Goal: Communication & Community: Ask a question

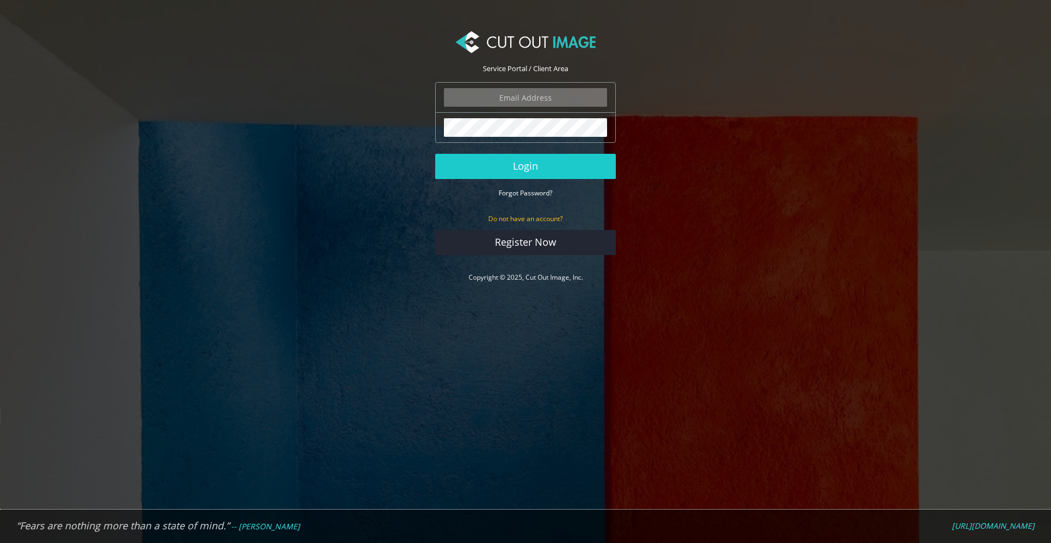
click at [546, 94] on input "email" at bounding box center [525, 97] width 163 height 19
type input "dbollinger@paulmueller.com"
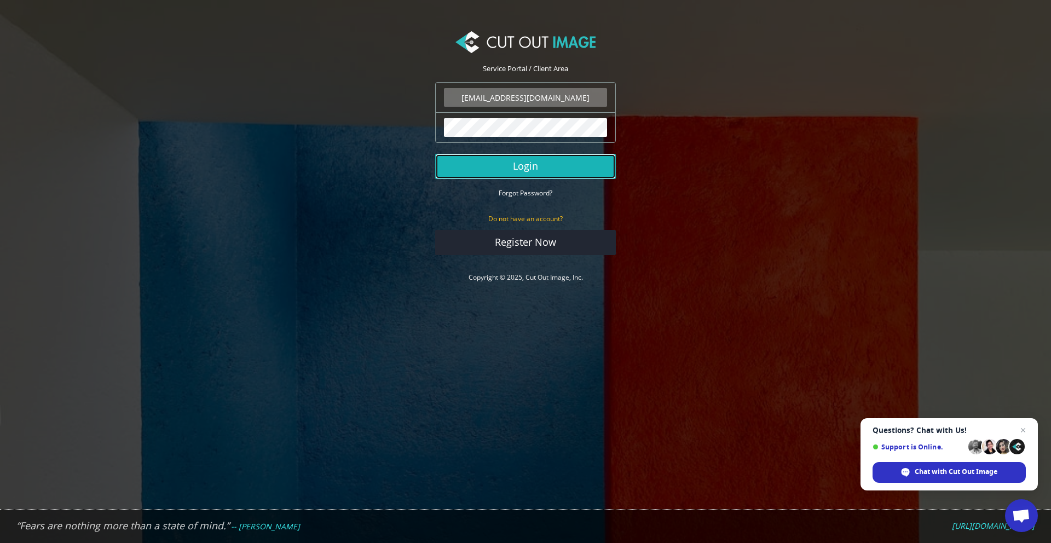
click at [521, 155] on button "Login" at bounding box center [525, 166] width 181 height 25
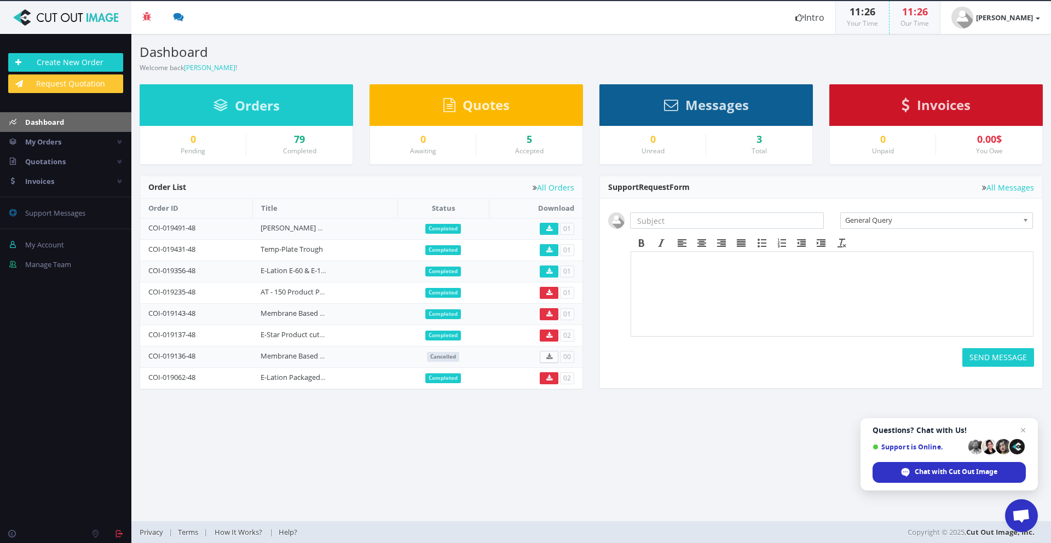
click at [1026, 515] on span "Open chat" at bounding box center [1022, 516] width 18 height 15
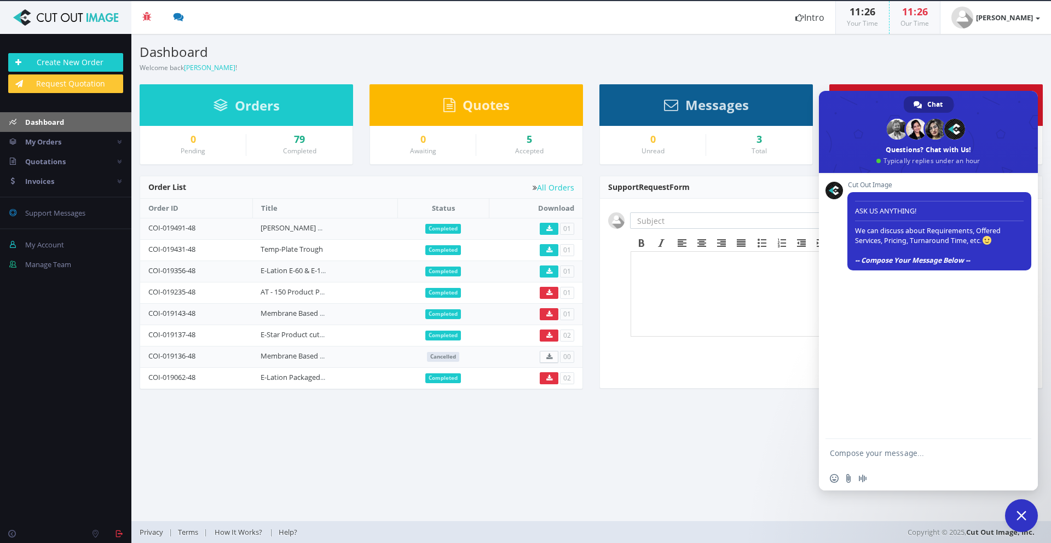
click at [688, 487] on section "Dashboard Welcome back Daniel Bollinger ! Create New Order Welcome Daniel Bolli…" at bounding box center [591, 277] width 920 height 487
click at [55, 144] on span "My Orders" at bounding box center [43, 142] width 36 height 10
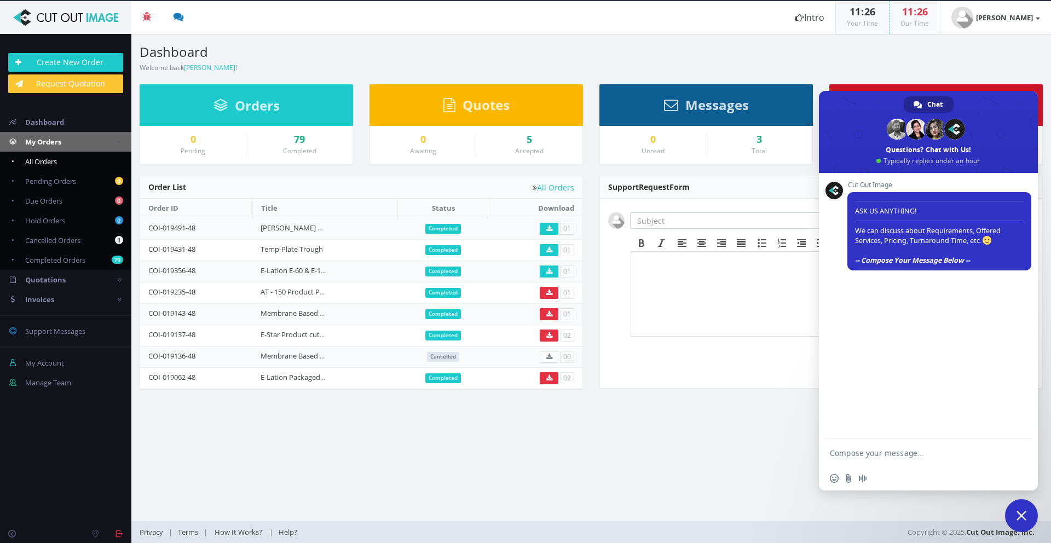
click at [56, 160] on span "All Orders" at bounding box center [41, 162] width 32 height 10
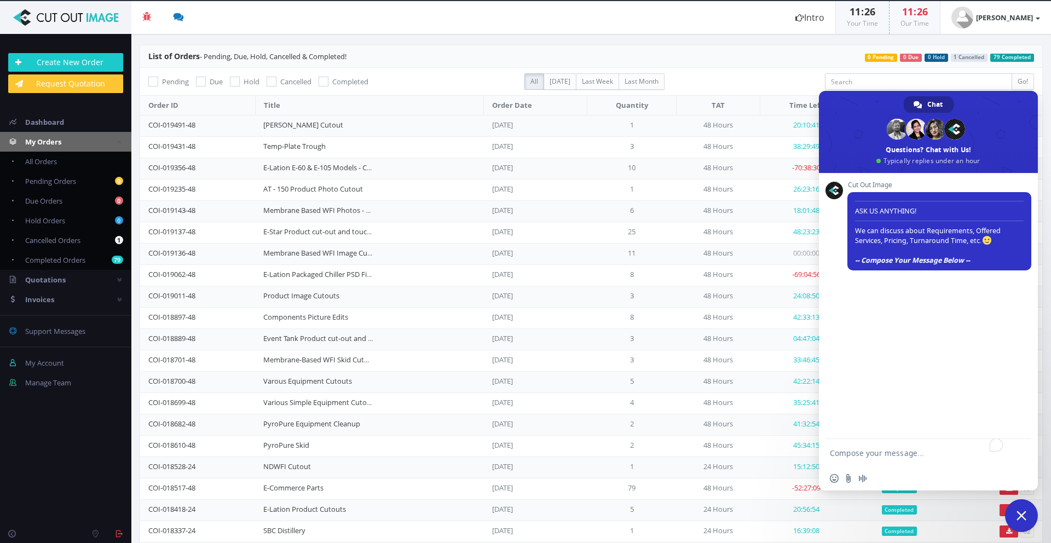
click at [1033, 63] on header "List of Orders - Pending, Due, Hold, Cancelled & Completed! 79 Completed 1 Canc…" at bounding box center [591, 56] width 903 height 22
click at [311, 229] on link "E-Star Product cut-out and touch-up" at bounding box center [322, 232] width 119 height 10
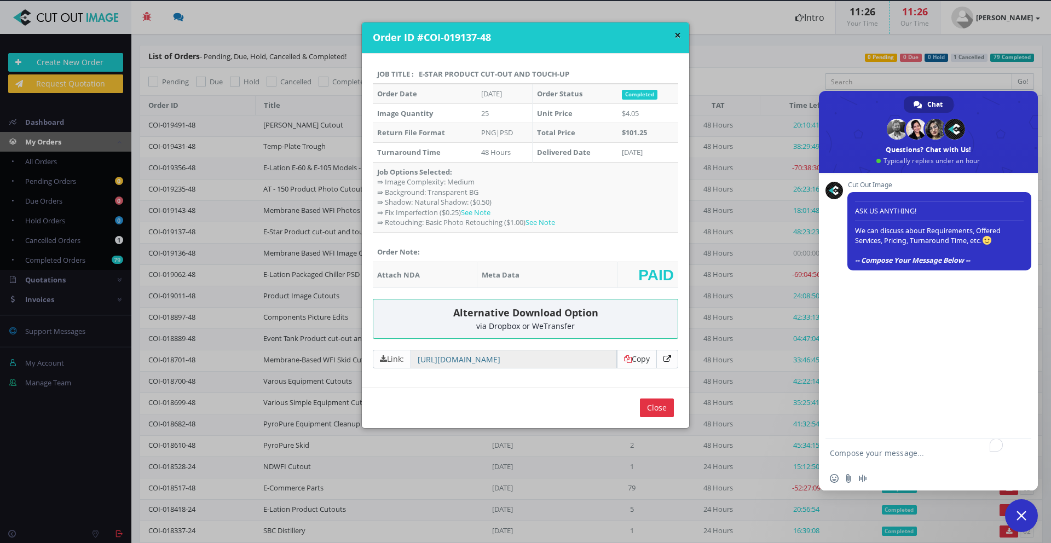
click at [667, 360] on icon at bounding box center [668, 359] width 8 height 8
click at [927, 460] on textarea "To enrich screen reader interactions, please activate Accessibility in Grammarl…" at bounding box center [917, 452] width 175 height 27
type textarea "Hello, do you have these assets?"
click at [850, 480] on input "Send a file" at bounding box center [848, 478] width 9 height 9
type input "C:\fakepath\Screenshot [DATE] 11.26.52 AM.png"
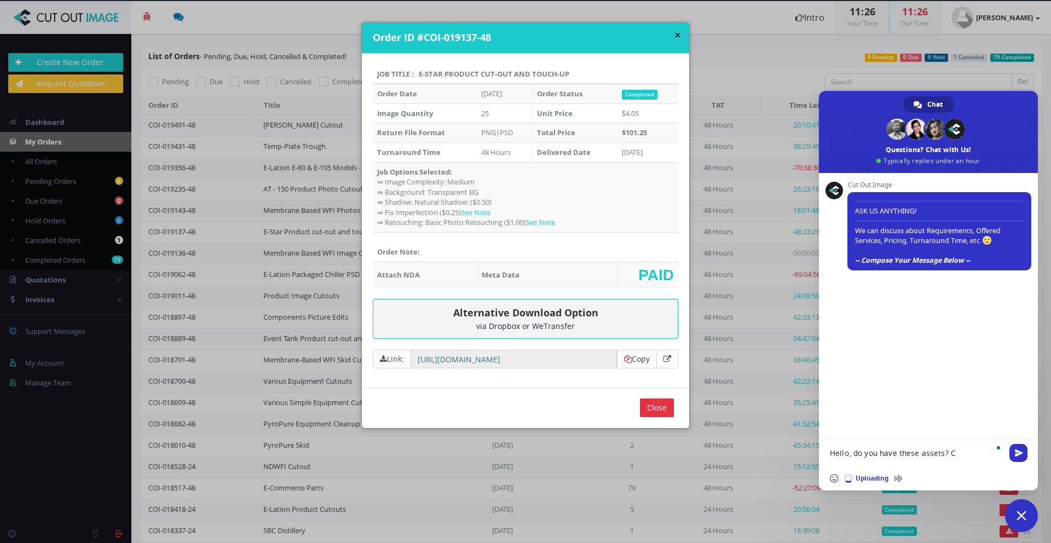
type textarea "Hello, do you have these assets? Co"
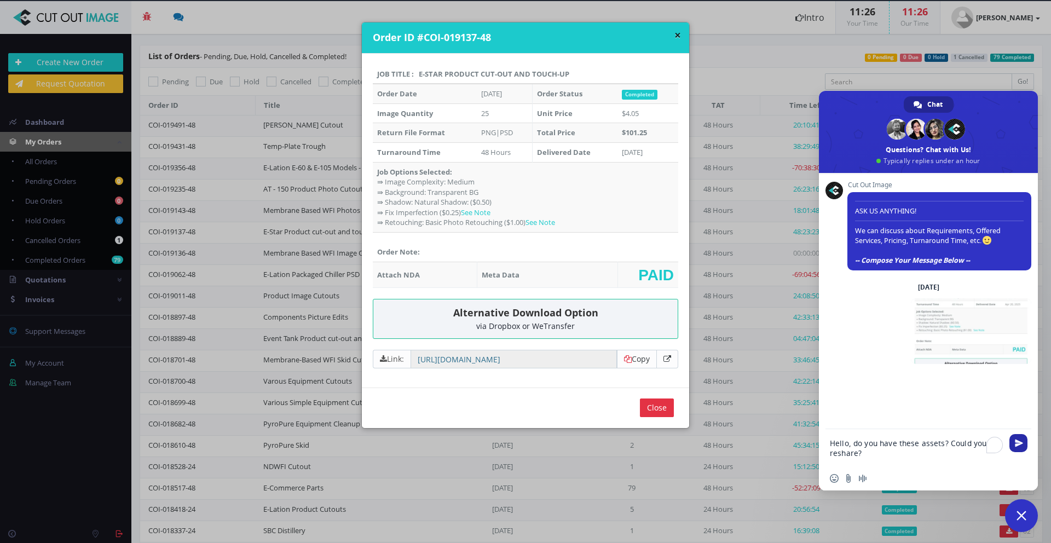
type textarea "Hello, do you have these assets? Could you reshare?"
click at [1020, 442] on span "Send" at bounding box center [1019, 443] width 8 height 8
click at [547, 322] on div "via Dropbox or WeTransfer" at bounding box center [526, 326] width 288 height 8
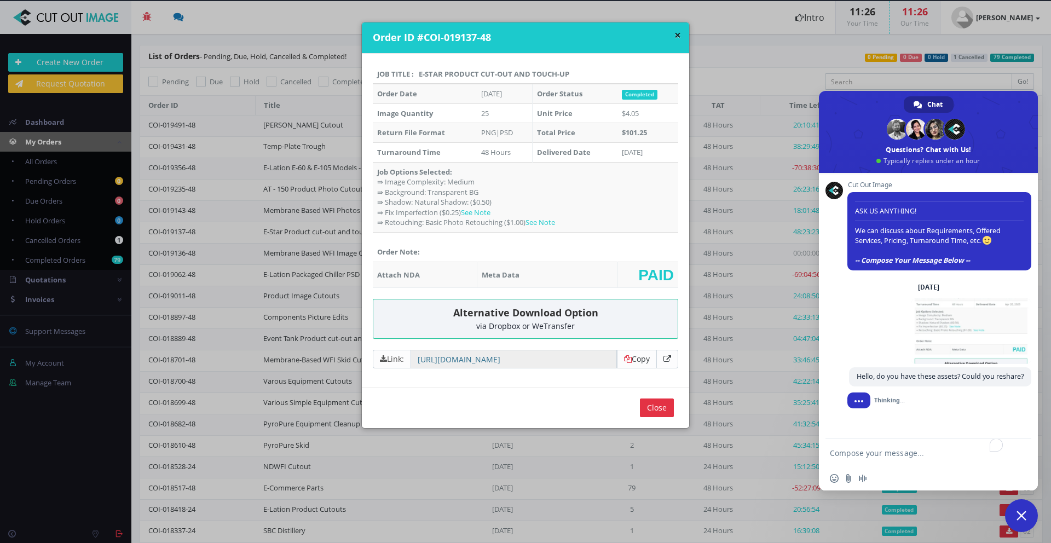
click at [549, 322] on div "via Dropbox or WeTransfer" at bounding box center [526, 326] width 288 height 8
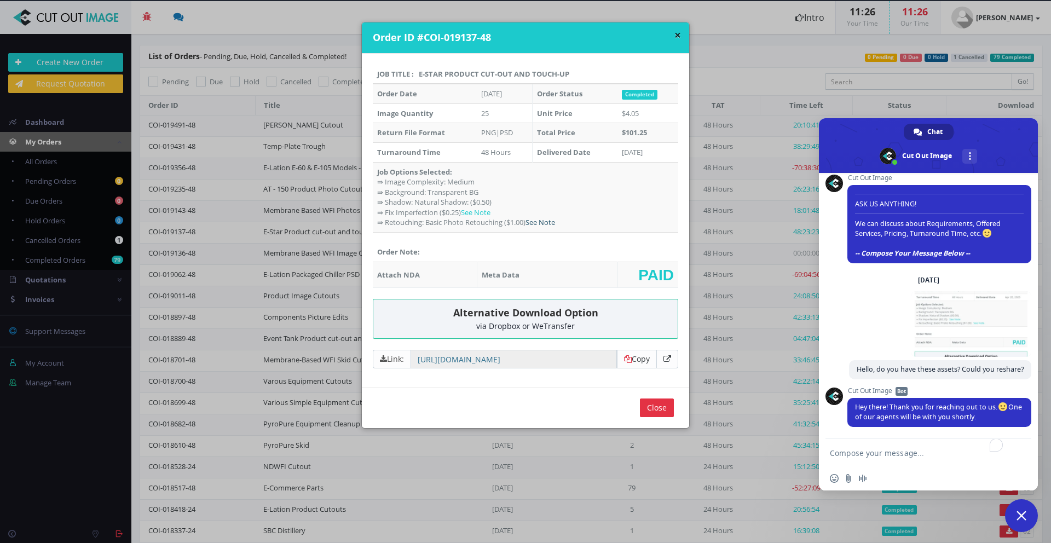
click at [540, 224] on link "See Note" at bounding box center [541, 222] width 30 height 10
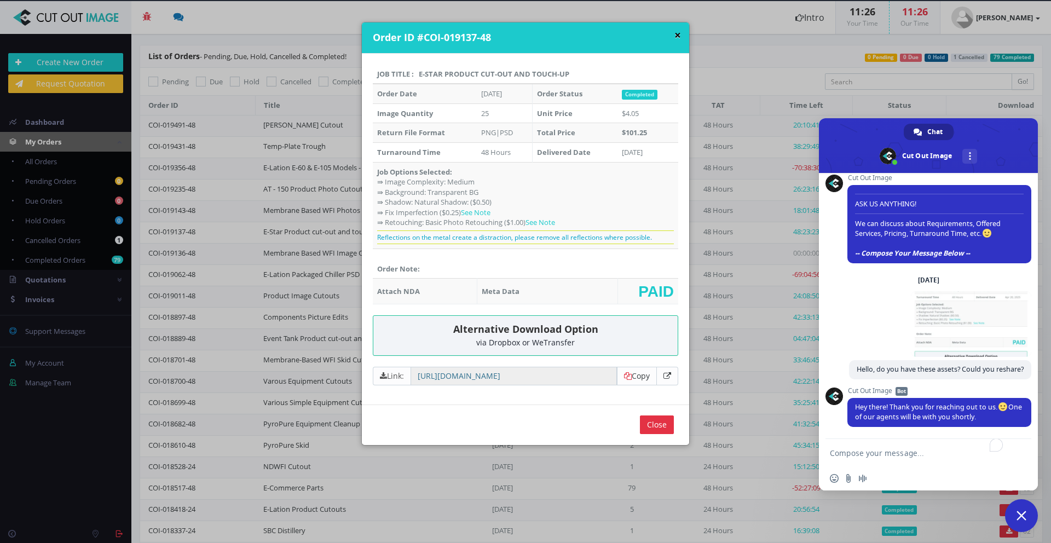
click at [675, 35] on button "×" at bounding box center [678, 36] width 7 height 12
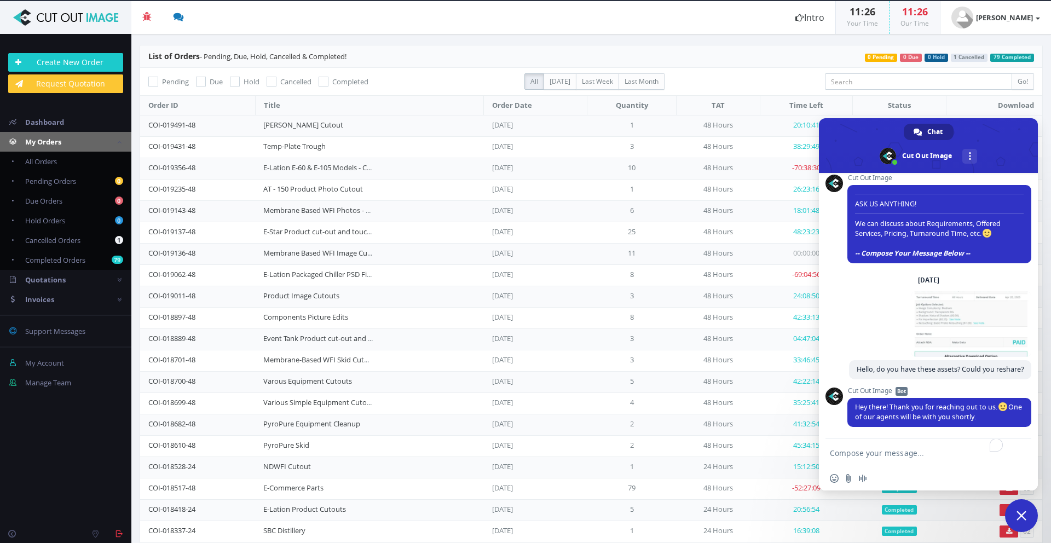
click at [662, 37] on section "List of Orders - Pending, Due, Hold, Cancelled & Completed! 79 Completed 1 Canc…" at bounding box center [591, 288] width 920 height 509
